Goal: Task Accomplishment & Management: Use online tool/utility

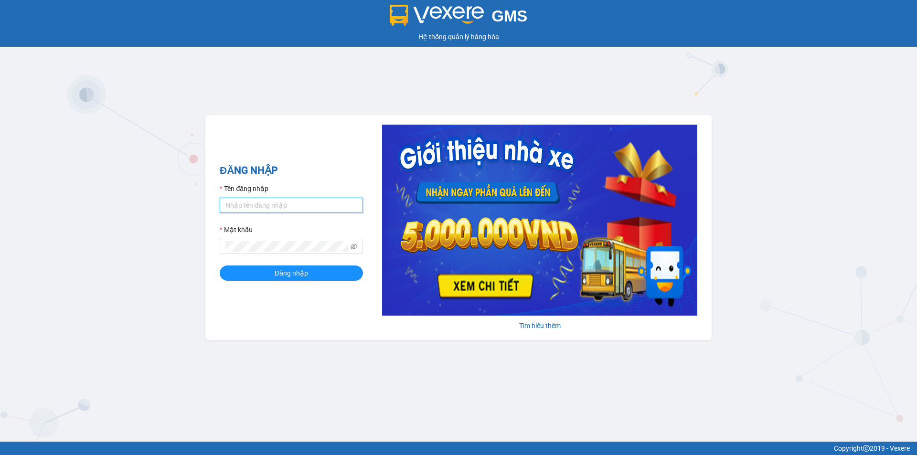
click at [279, 206] on input "Tên đăng nhập" at bounding box center [291, 205] width 143 height 15
type input "phuongthanh.tankimchi"
click at [357, 245] on icon "eye-invisible" at bounding box center [354, 246] width 7 height 7
click at [330, 277] on button "Đăng nhập" at bounding box center [291, 273] width 143 height 15
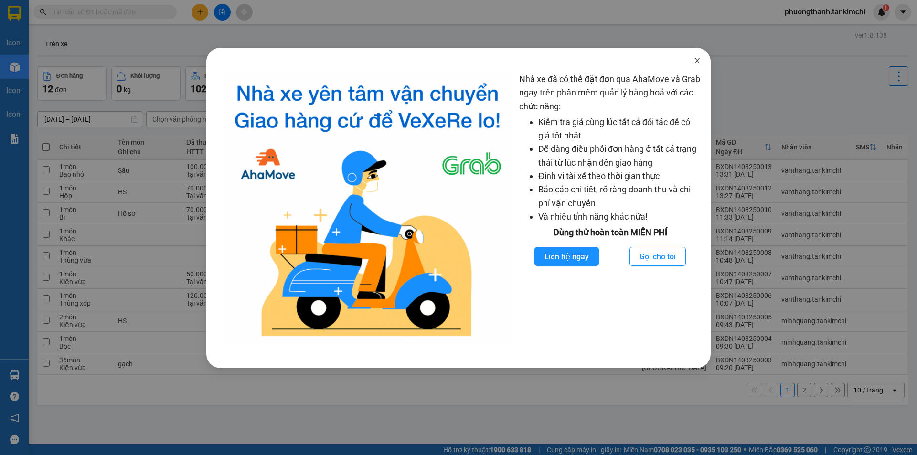
click at [694, 61] on icon "close" at bounding box center [697, 61] width 8 height 8
